Goal: Navigation & Orientation: Find specific page/section

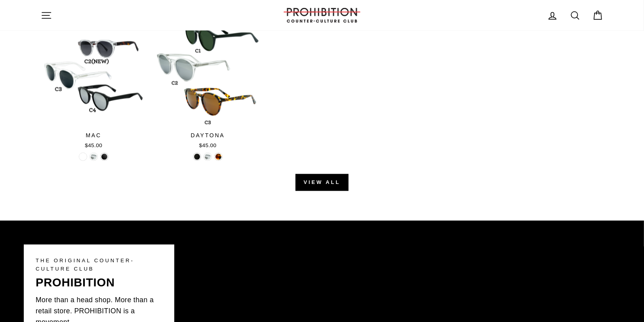
scroll to position [792, 0]
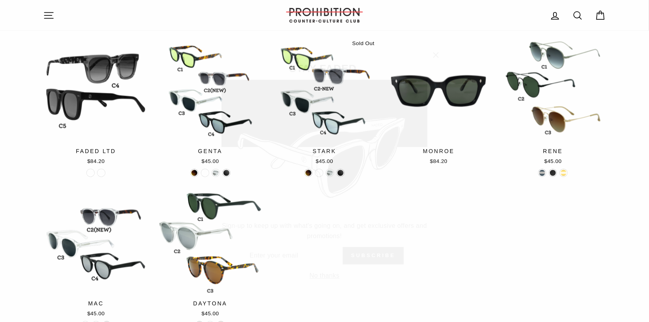
click at [434, 43] on icon "button" at bounding box center [435, 43] width 11 height 11
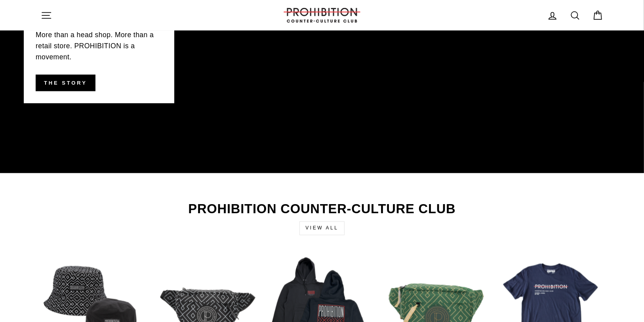
scroll to position [1109, 0]
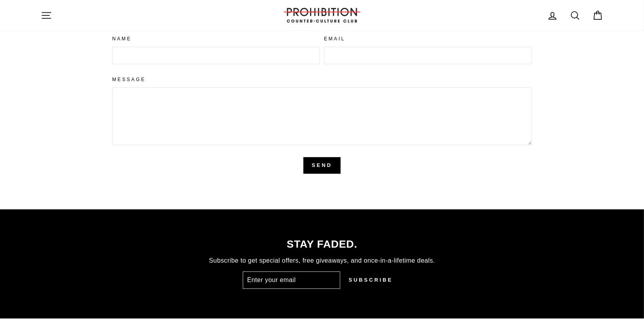
scroll to position [2028, 0]
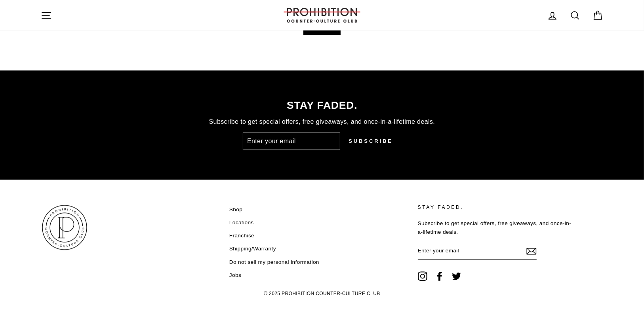
click at [246, 236] on link "Franchise" at bounding box center [241, 236] width 25 height 12
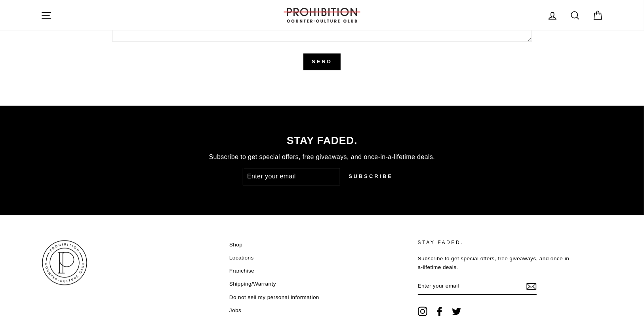
scroll to position [2028, 0]
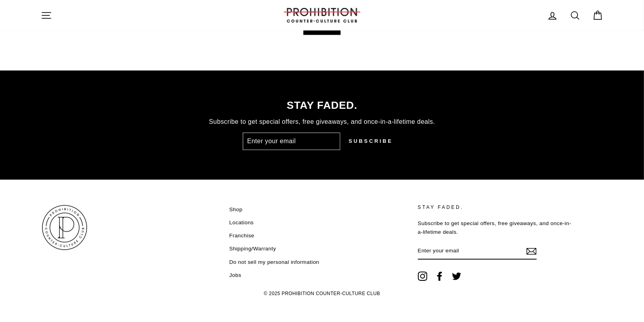
click at [425, 277] on icon at bounding box center [423, 277] width 10 height 10
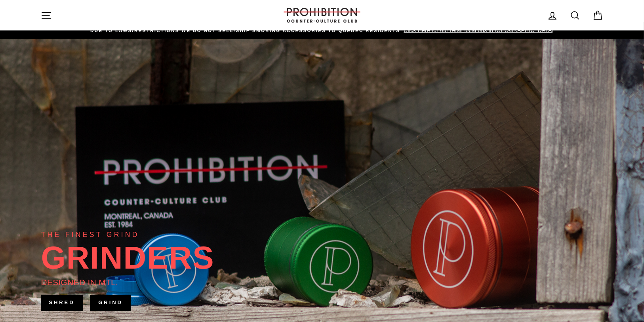
scroll to position [0, 0]
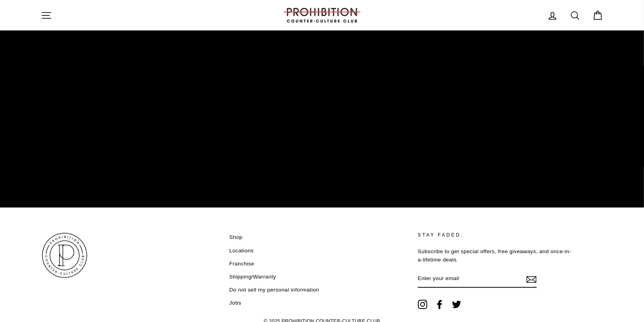
scroll to position [1272, 0]
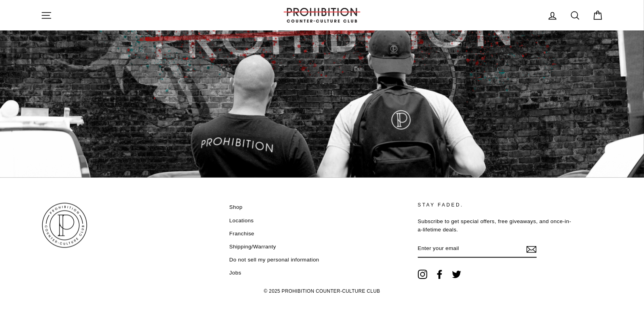
click at [353, 249] on li "Shipping/Warranty" at bounding box center [319, 248] width 180 height 12
